Goal: Task Accomplishment & Management: Manage account settings

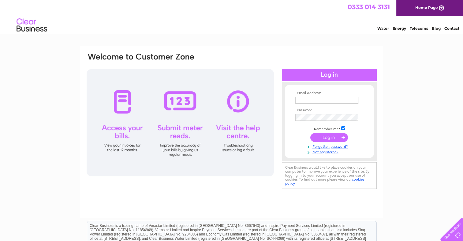
click at [306, 102] on input "text" at bounding box center [326, 100] width 63 height 7
type input "[EMAIL_ADDRESS][DOMAIN_NAME]"
click at [331, 138] on input "submit" at bounding box center [329, 137] width 38 height 9
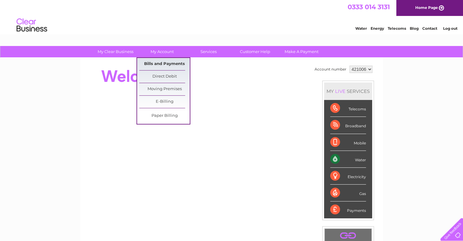
click at [158, 64] on link "Bills and Payments" at bounding box center [164, 64] width 51 height 12
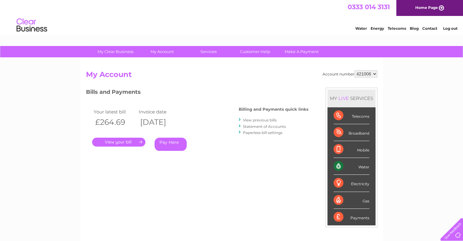
click at [114, 142] on link "." at bounding box center [118, 141] width 53 height 9
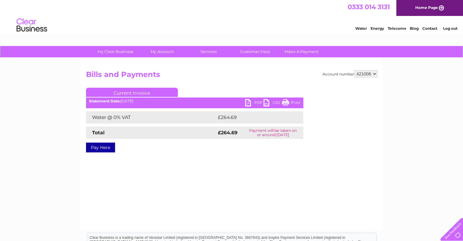
click at [296, 102] on link "Print" at bounding box center [291, 103] width 18 height 9
click at [451, 28] on link "Log out" at bounding box center [450, 28] width 14 height 5
